Goal: Download file/media

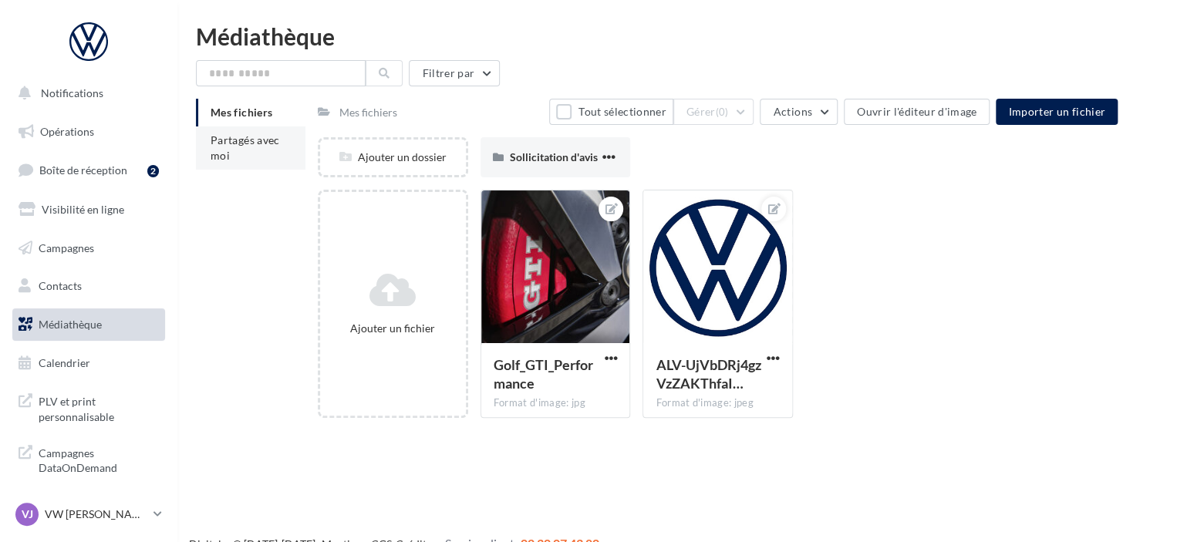
click at [254, 151] on li "Partagés avec moi" at bounding box center [250, 147] width 109 height 43
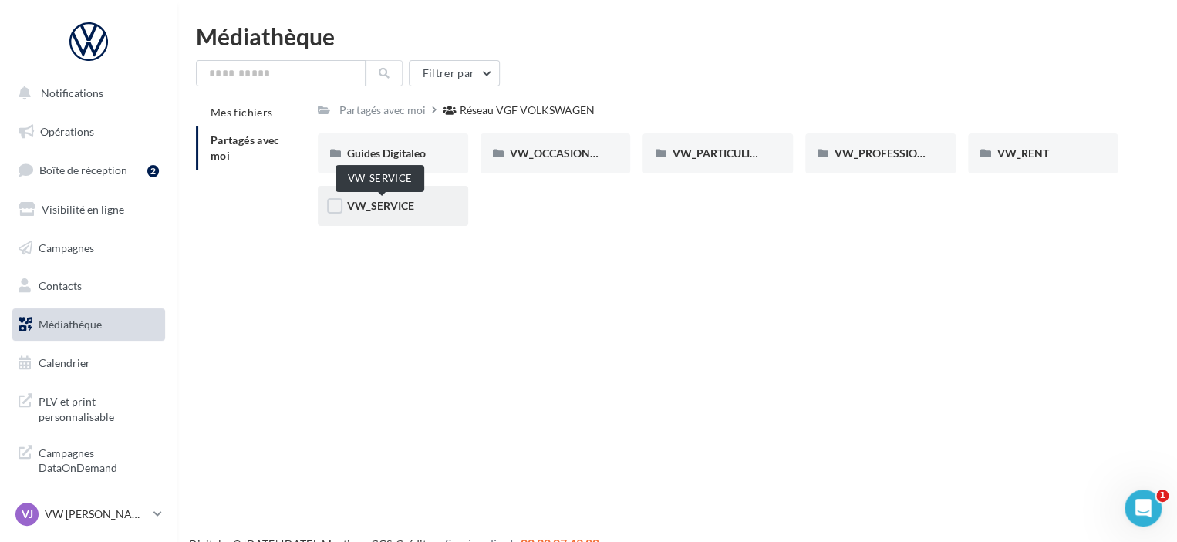
click at [388, 212] on span "VW_SERVICE" at bounding box center [380, 205] width 67 height 13
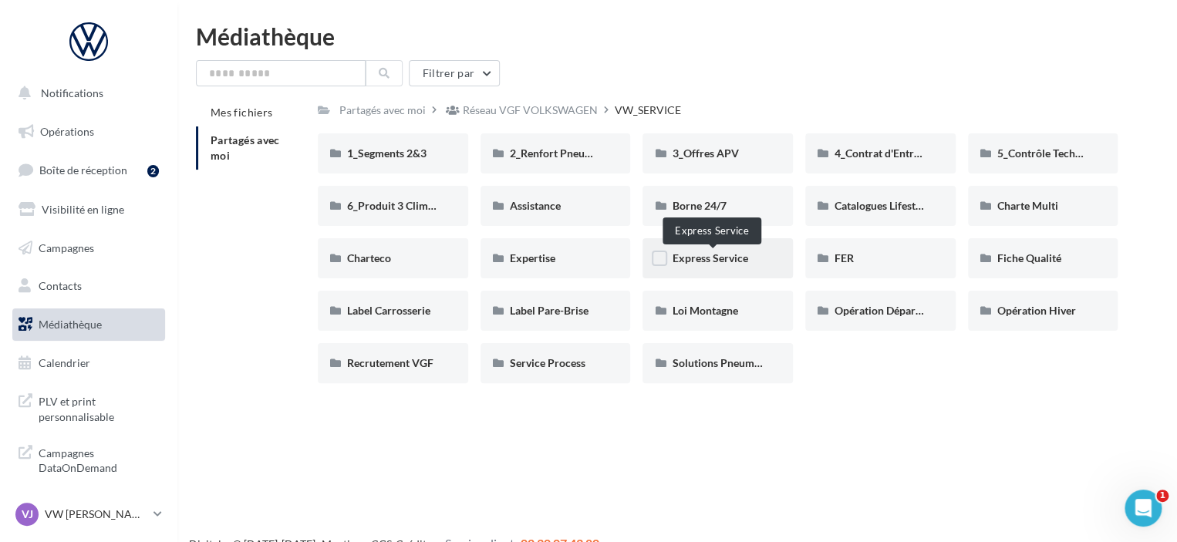
click at [709, 264] on span "Express Service" at bounding box center [710, 257] width 76 height 13
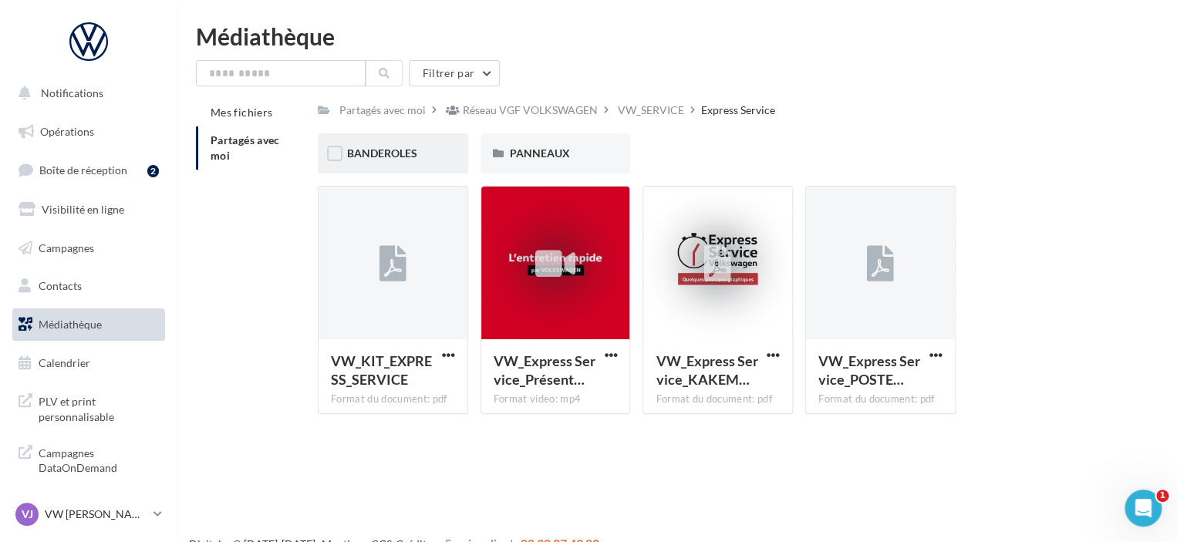
click at [398, 160] on div "BANDEROLES" at bounding box center [393, 153] width 92 height 15
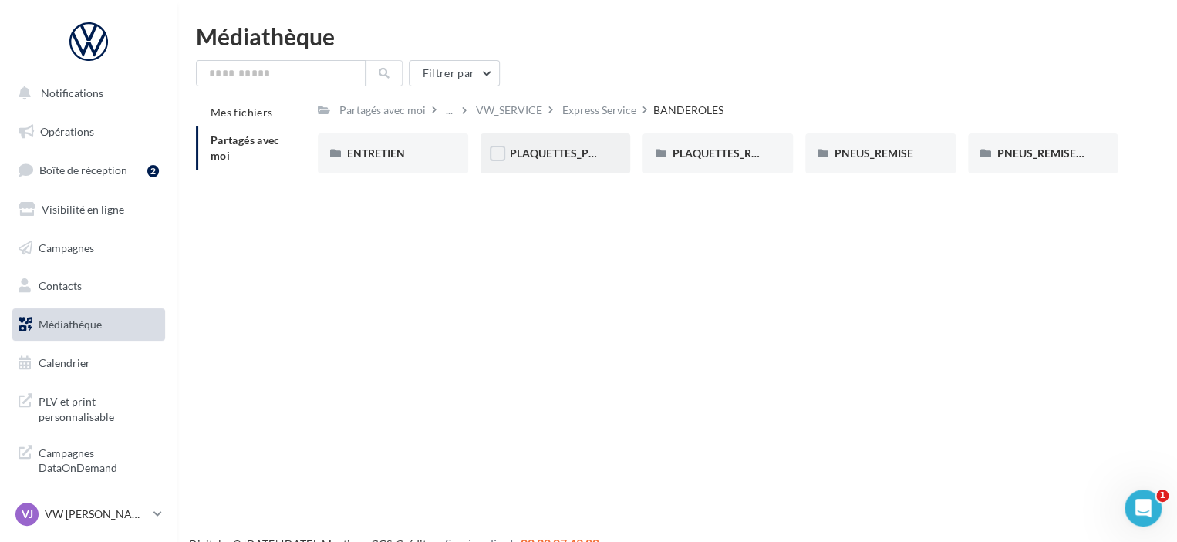
click at [574, 163] on div "PLAQUETTES_PRIX" at bounding box center [555, 153] width 150 height 40
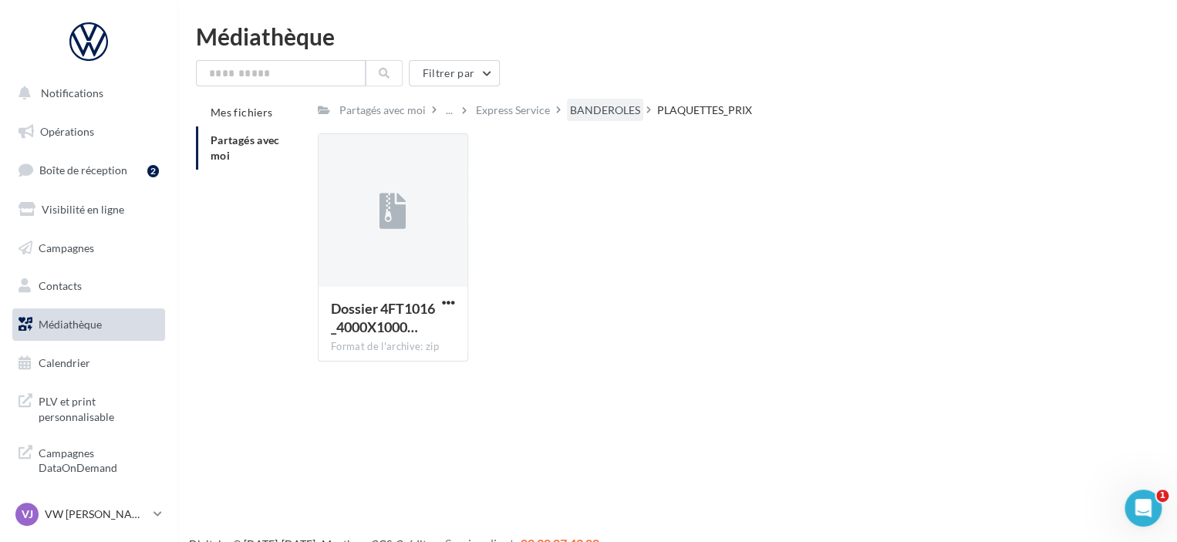
click at [625, 107] on div "BANDEROLES" at bounding box center [605, 110] width 70 height 15
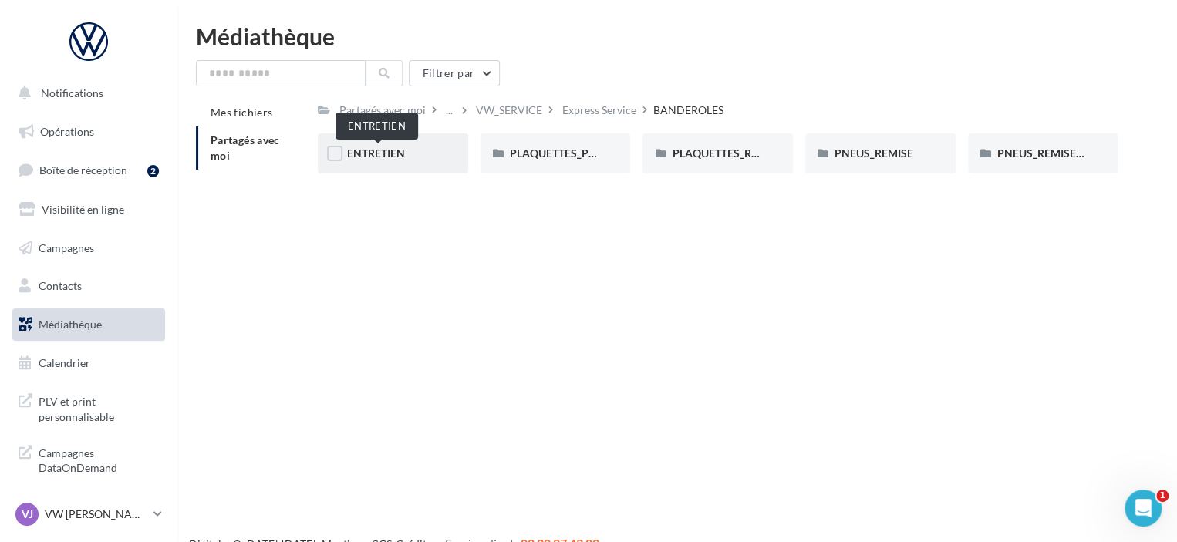
click at [400, 153] on span "ENTRETIEN" at bounding box center [376, 152] width 58 height 13
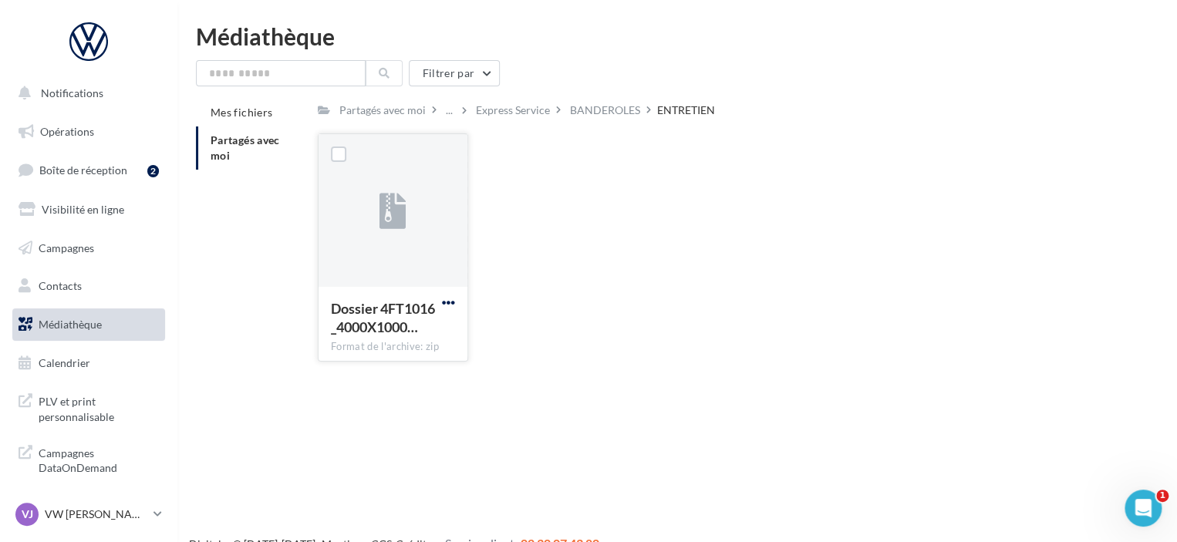
click at [451, 299] on span "button" at bounding box center [448, 302] width 13 height 13
click at [389, 339] on button "Télécharger" at bounding box center [381, 333] width 154 height 40
click at [220, 147] on li "Partagés avec moi" at bounding box center [250, 147] width 109 height 43
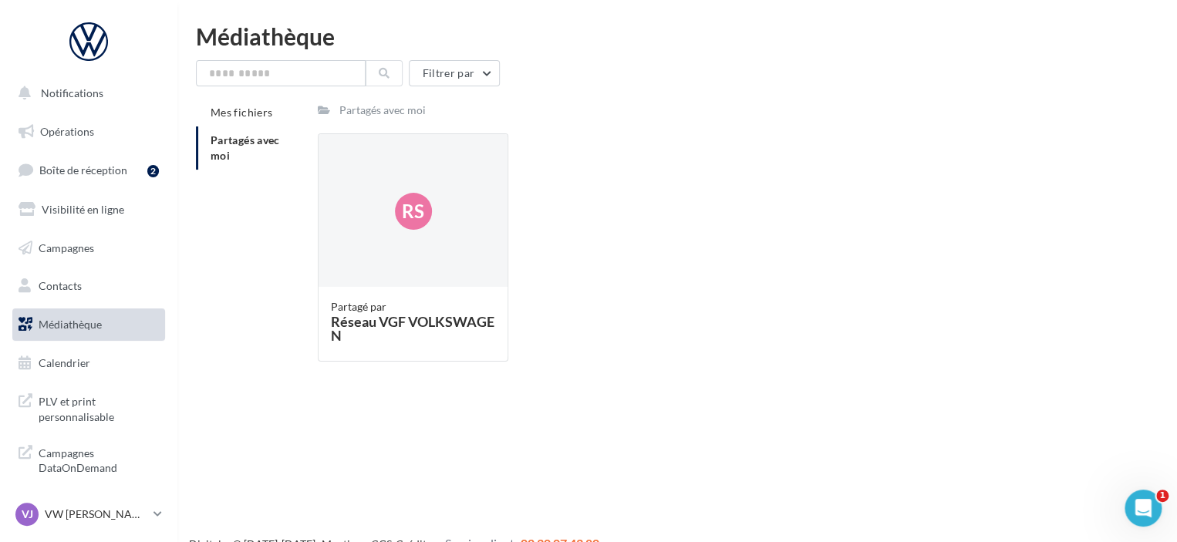
click at [56, 325] on span "Médiathèque" at bounding box center [70, 324] width 63 height 13
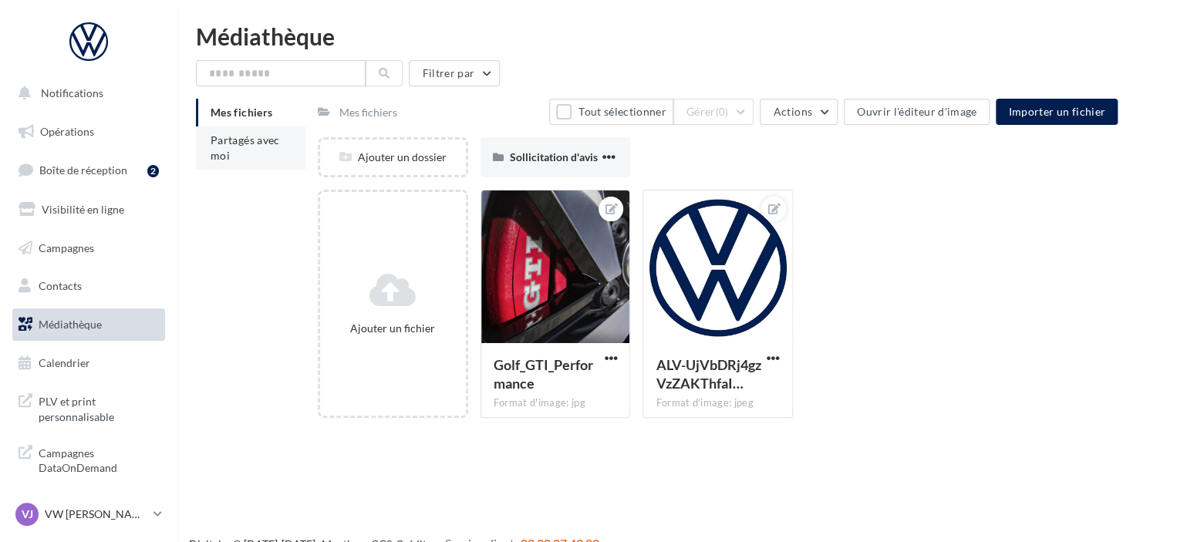
click at [227, 136] on span "Partagés avec moi" at bounding box center [244, 147] width 69 height 29
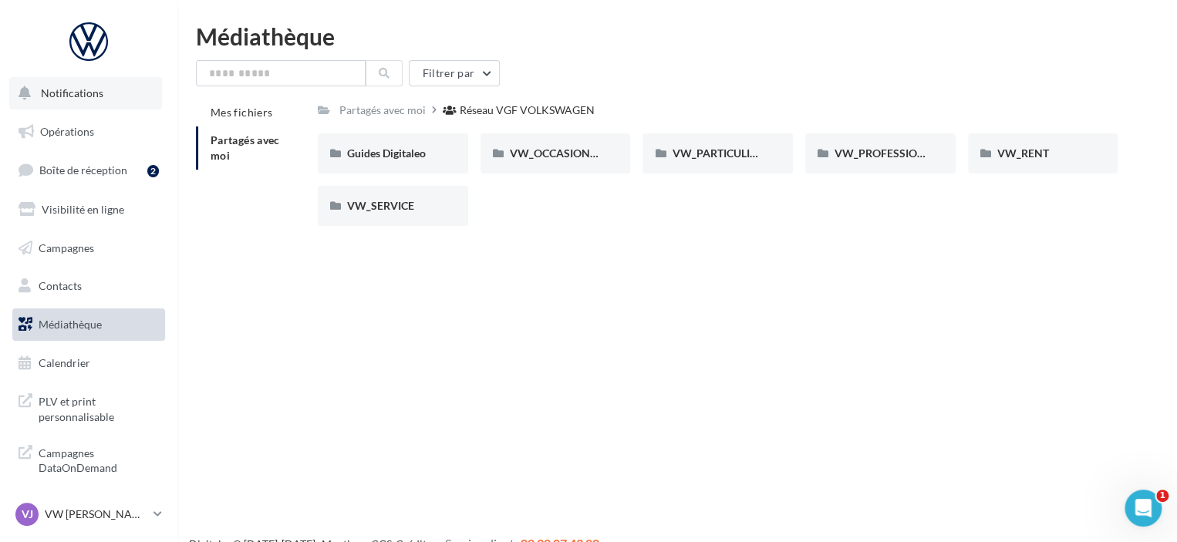
click at [90, 95] on span "Notifications" at bounding box center [72, 92] width 62 height 13
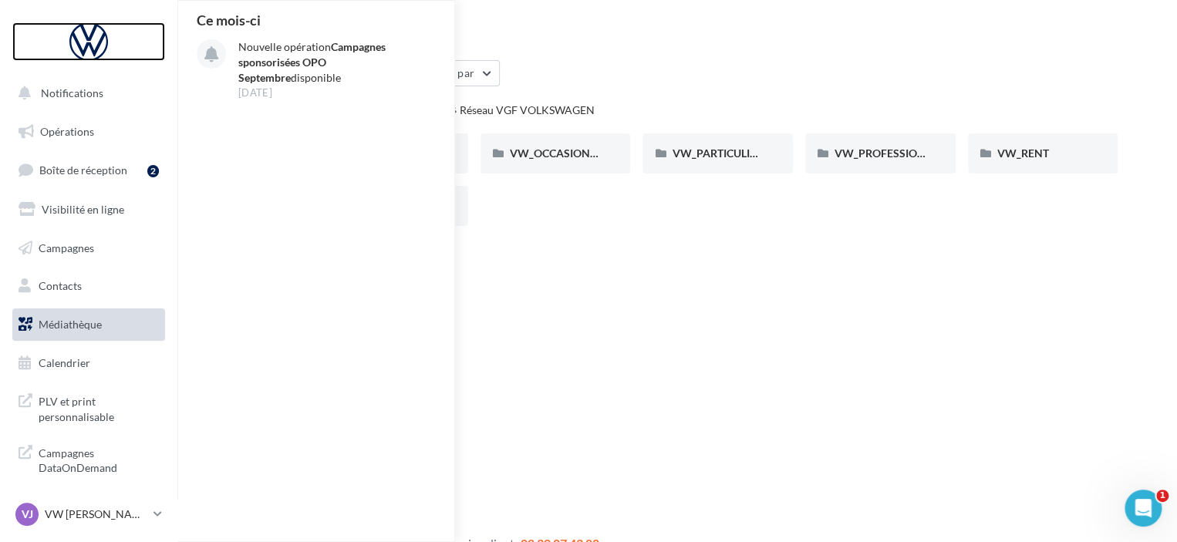
click at [94, 52] on div at bounding box center [88, 41] width 123 height 39
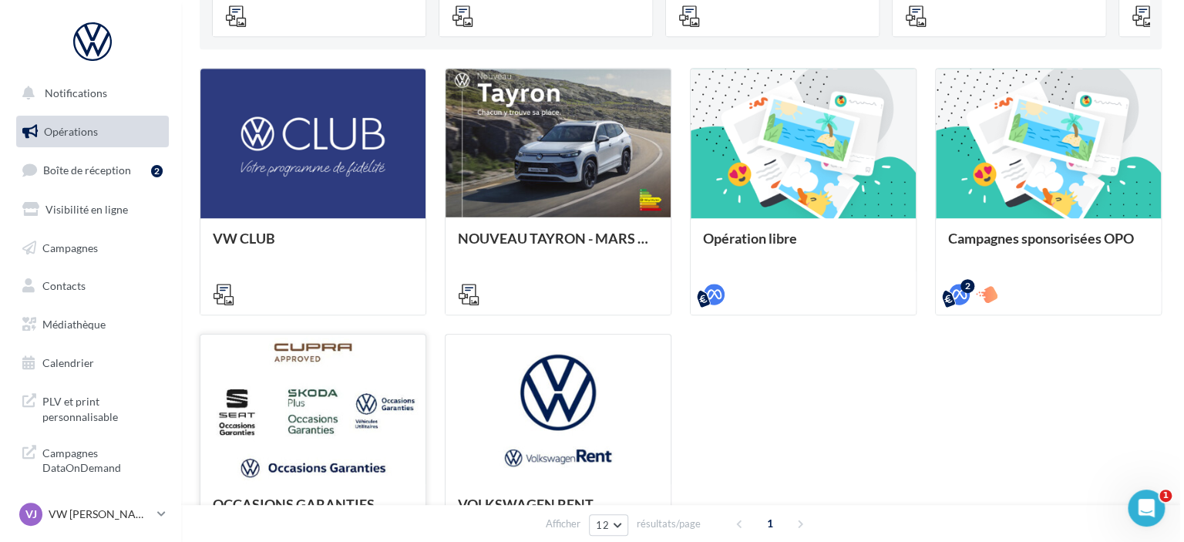
scroll to position [386, 0]
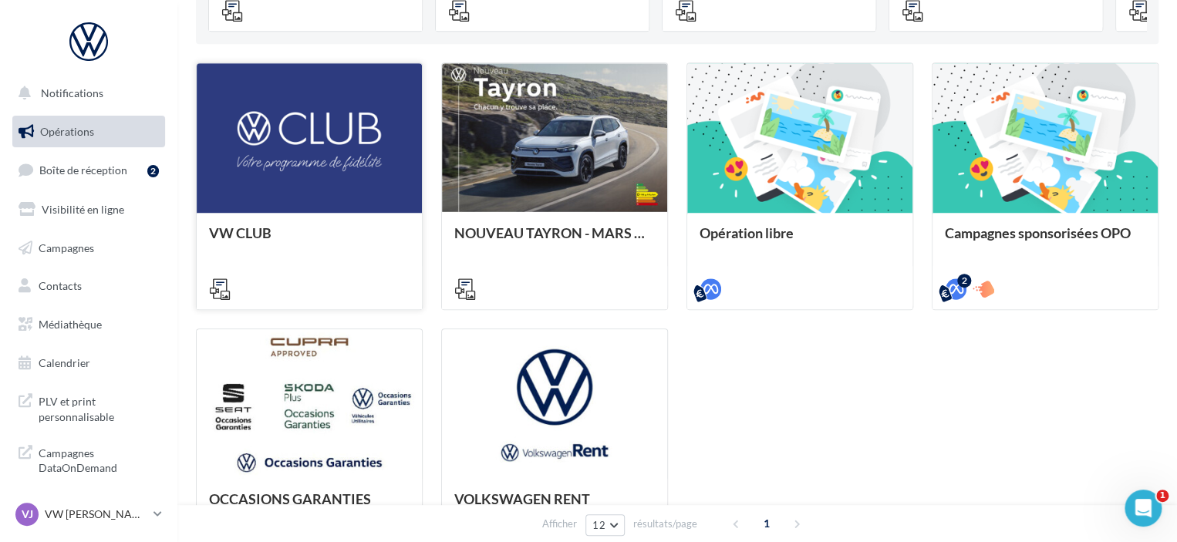
click at [305, 159] on div at bounding box center [309, 138] width 225 height 151
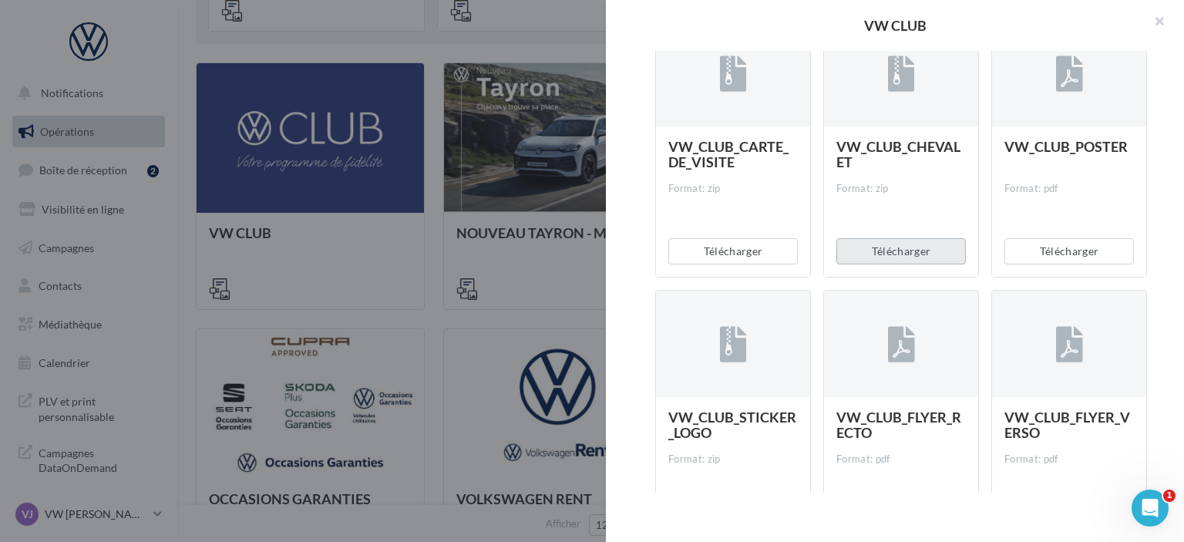
scroll to position [308, 0]
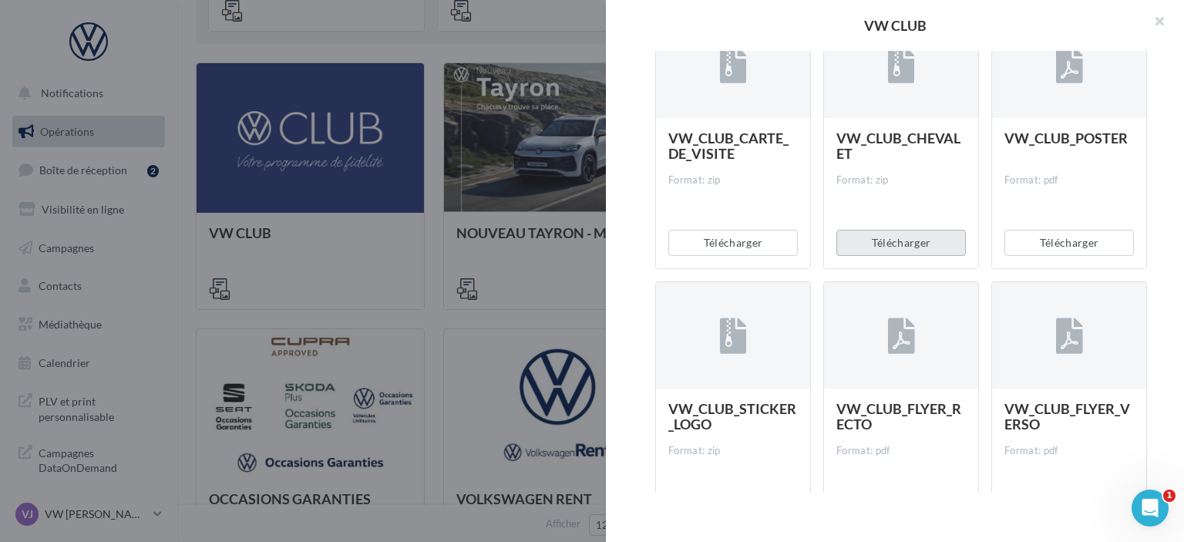
click at [901, 252] on button "Télécharger" at bounding box center [902, 243] width 130 height 26
